Goal: Information Seeking & Learning: Learn about a topic

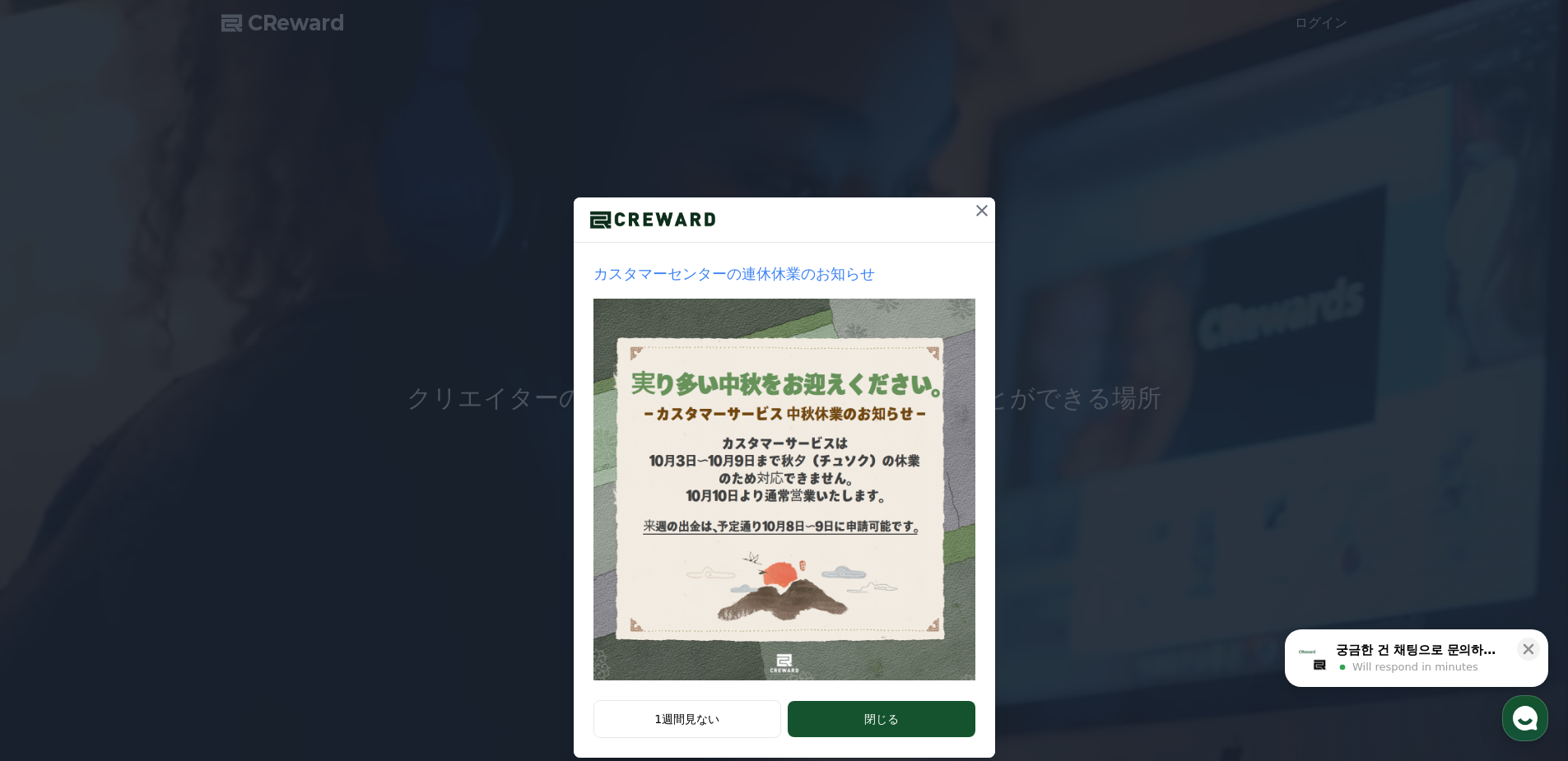
click at [972, 213] on icon at bounding box center [981, 211] width 20 height 20
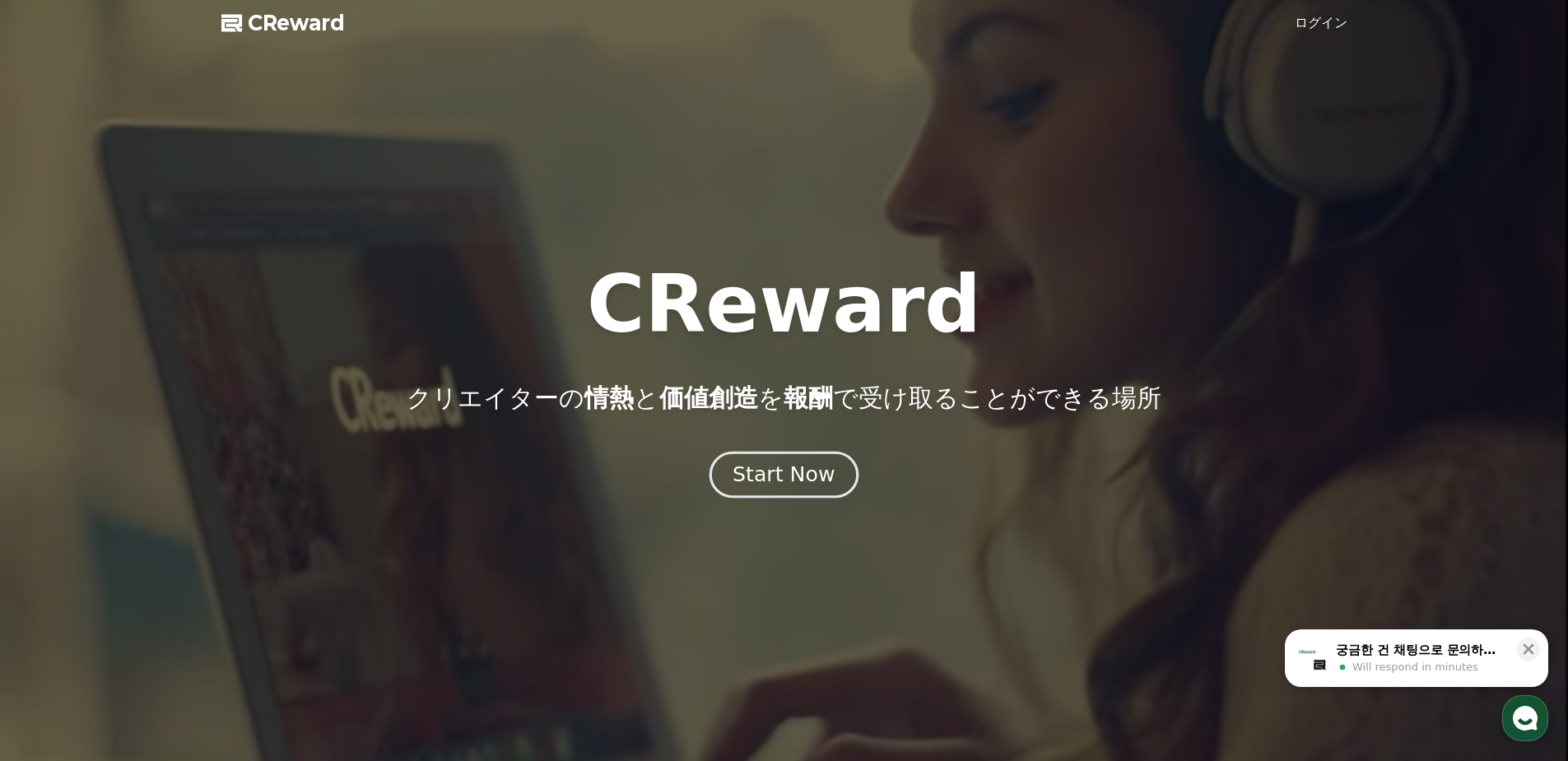
click at [806, 472] on div "Start Now" at bounding box center [783, 474] width 102 height 28
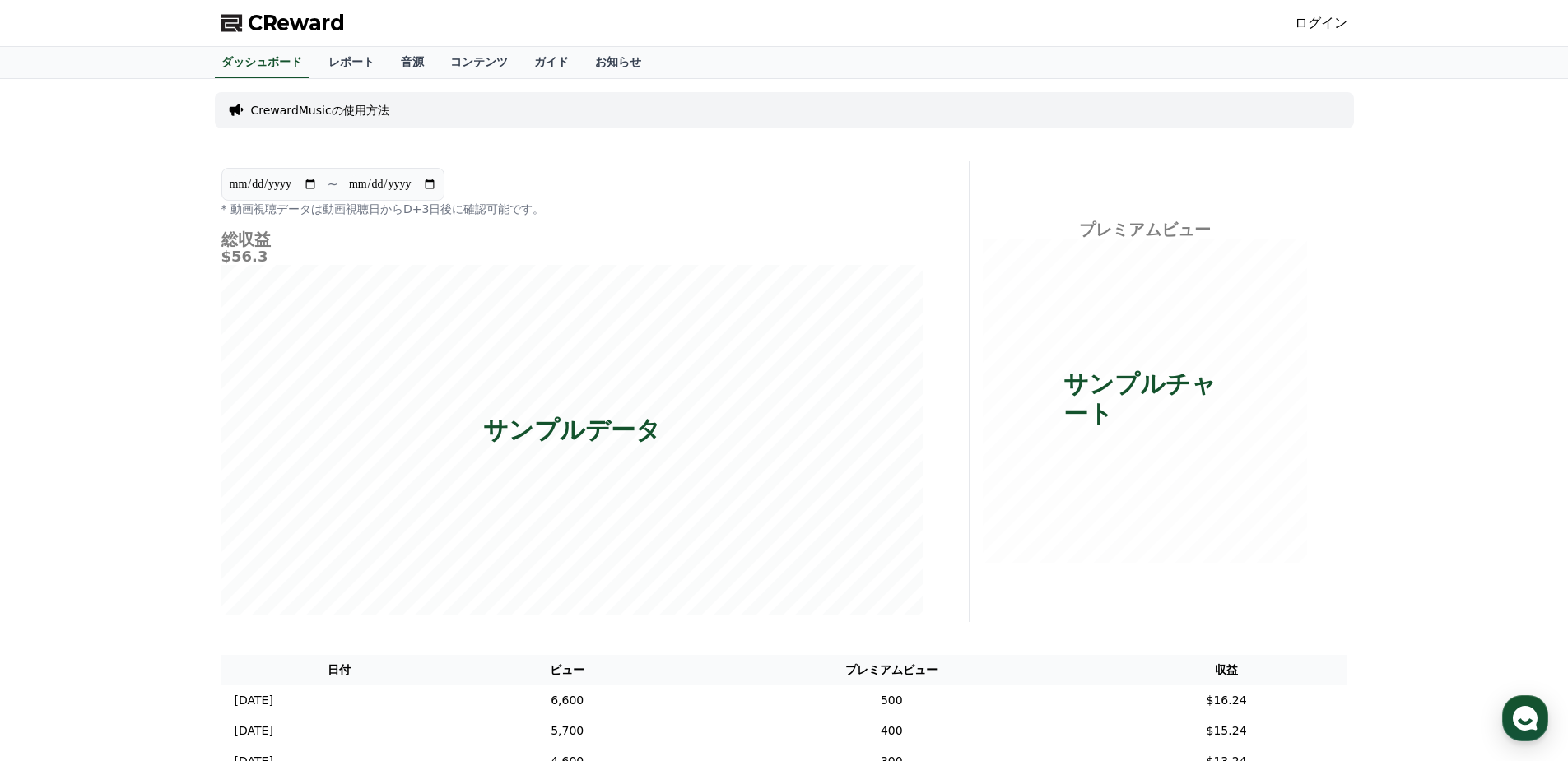
click at [320, 111] on p "CrewardMusicの使用方法" at bounding box center [320, 110] width 139 height 16
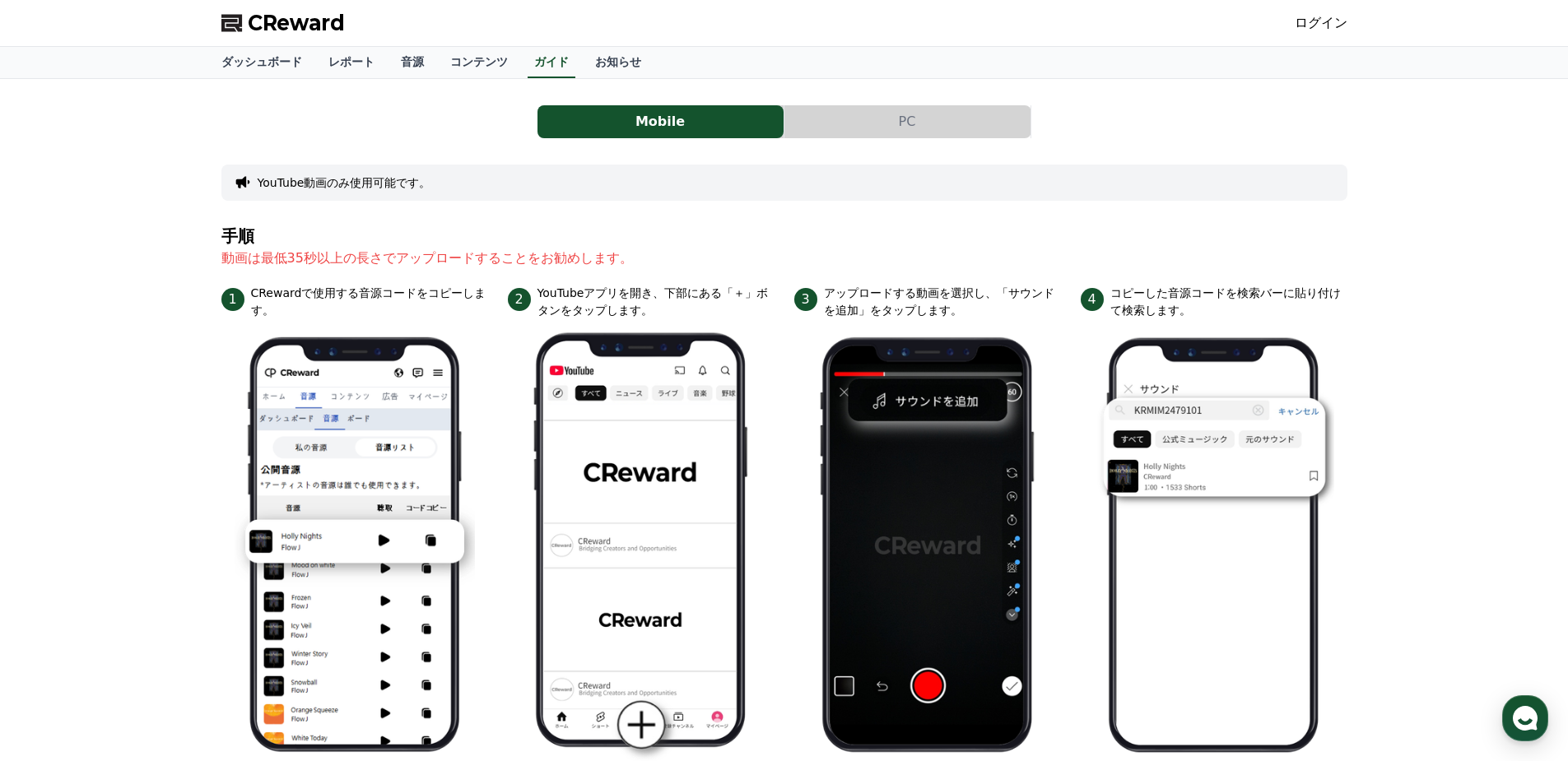
click at [914, 120] on button "PC" at bounding box center [907, 122] width 246 height 33
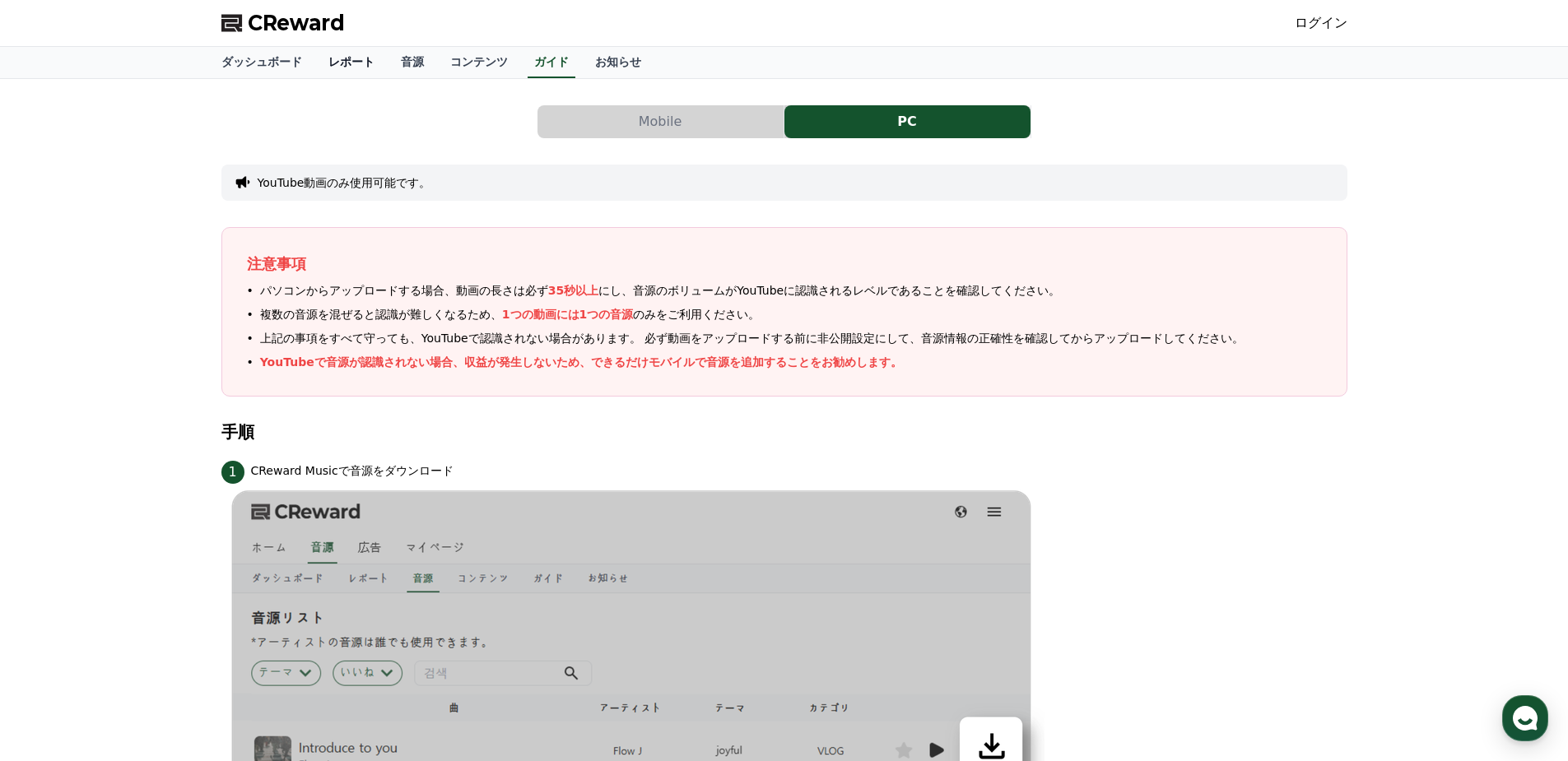
click at [323, 54] on link "レポート" at bounding box center [351, 63] width 72 height 32
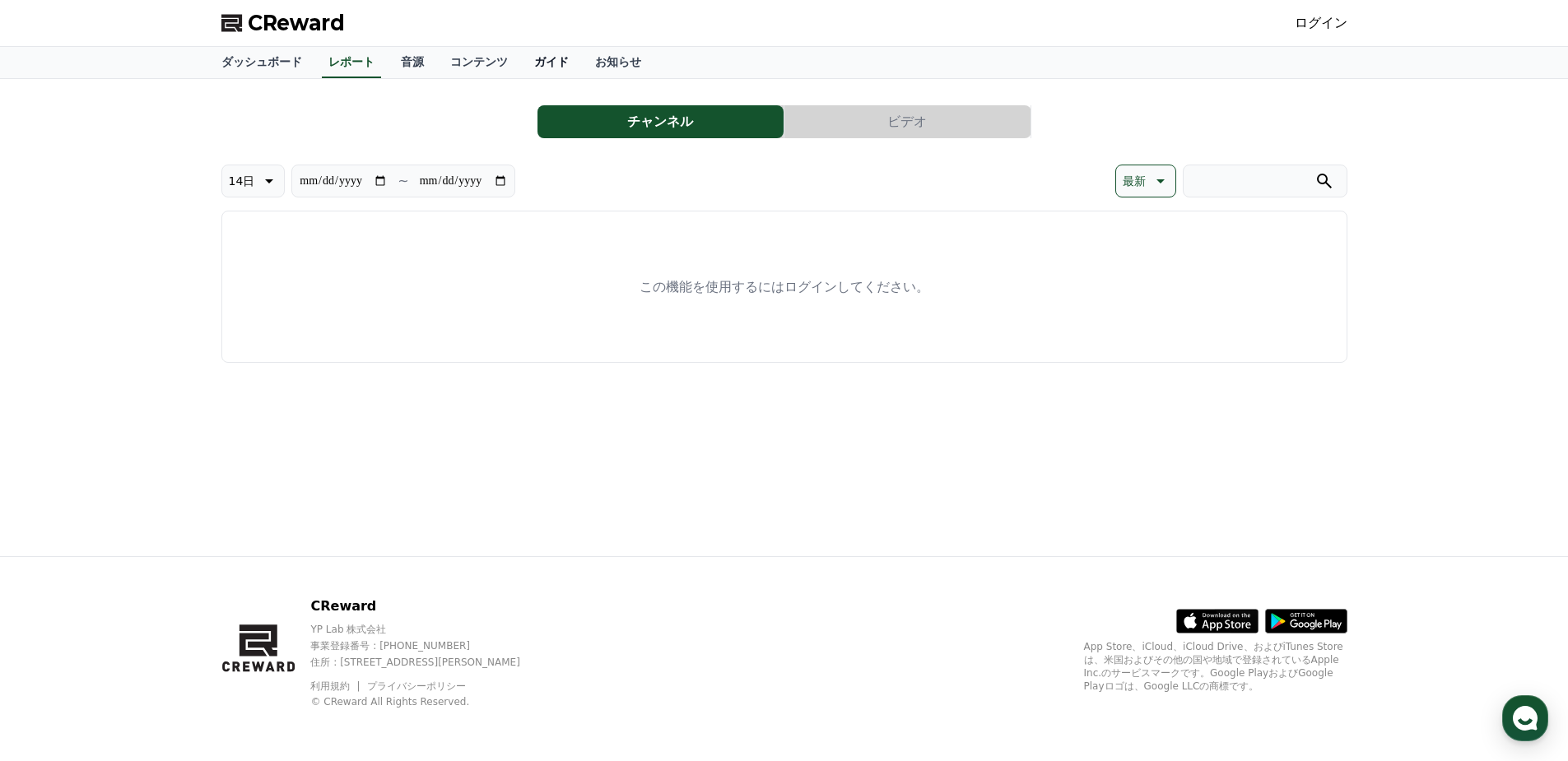
click at [521, 66] on link "ガイド" at bounding box center [551, 63] width 61 height 32
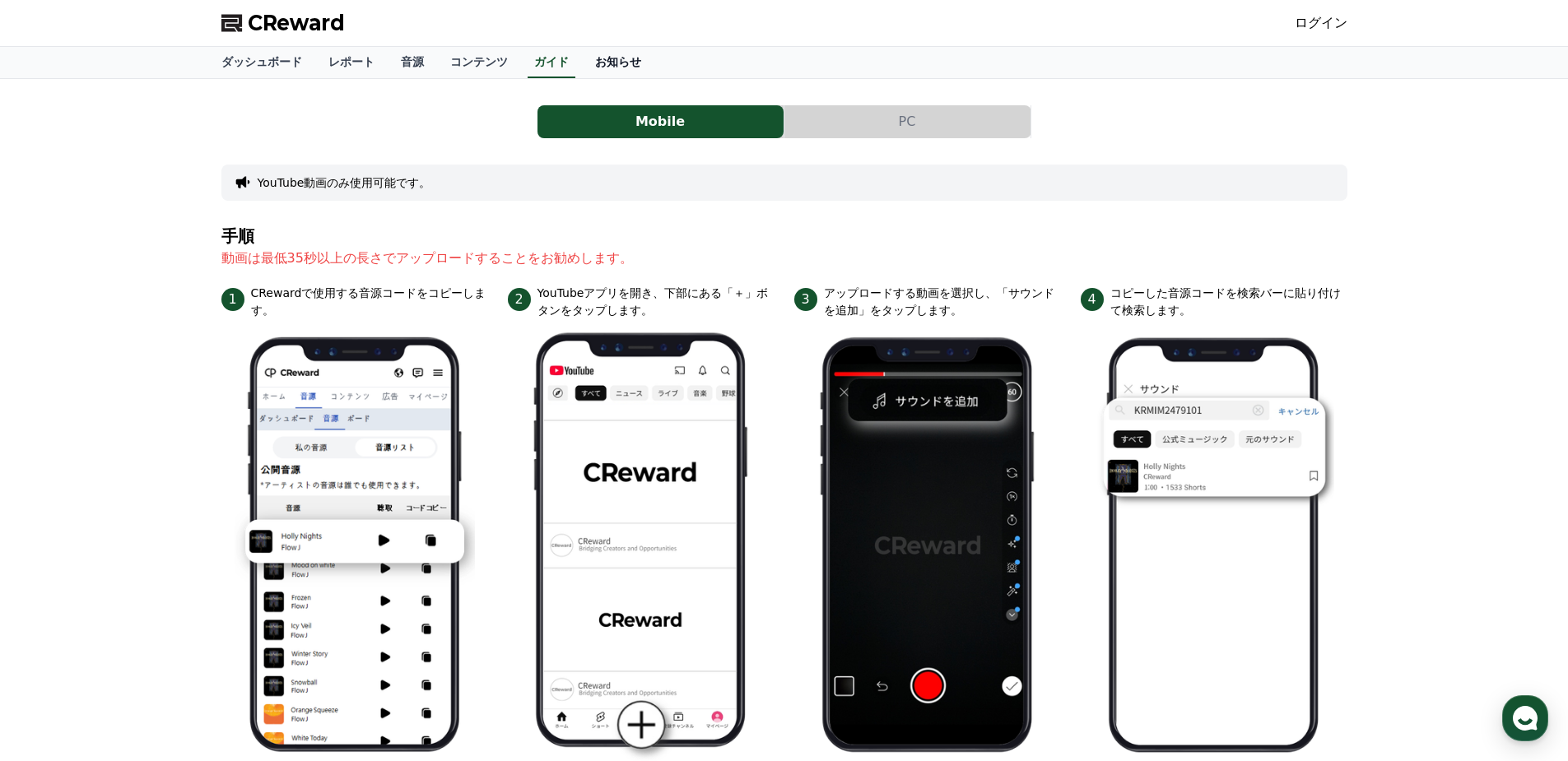
click at [582, 67] on link "お知らせ" at bounding box center [618, 63] width 72 height 32
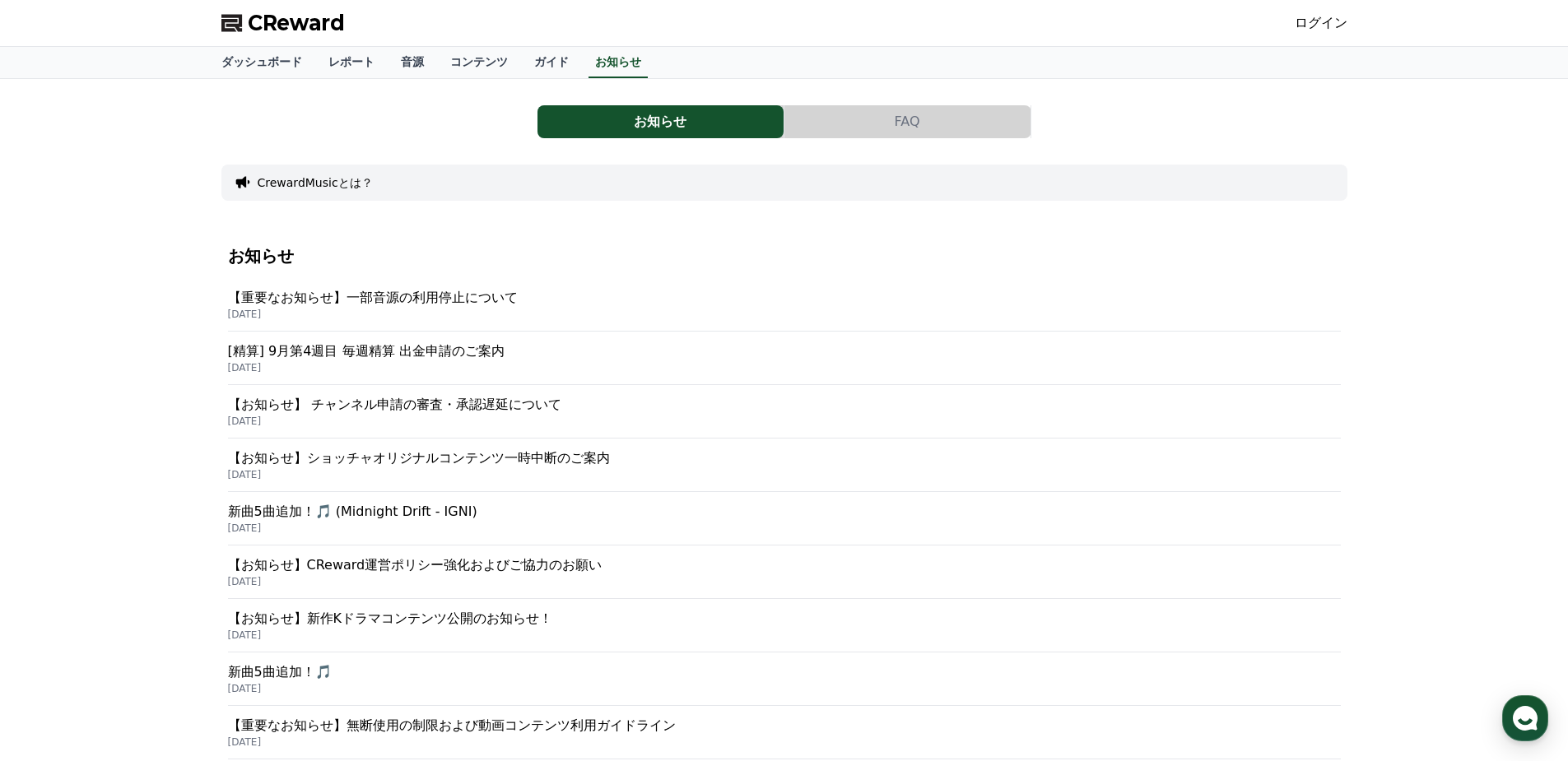
click at [356, 406] on p "【お知らせ】 チャンネル申請の審査・承認遅延について" at bounding box center [784, 405] width 1113 height 20
